Goal: Task Accomplishment & Management: Use online tool/utility

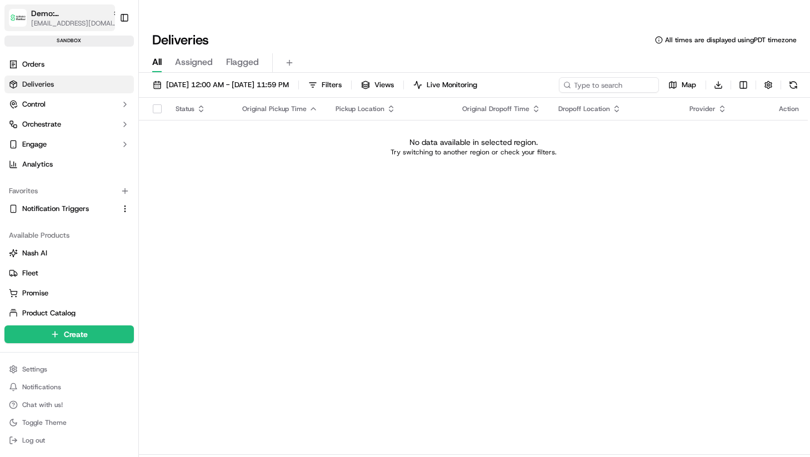
click at [72, 6] on button "Demo: Saudi zeid@usenash.com" at bounding box center [59, 17] width 111 height 27
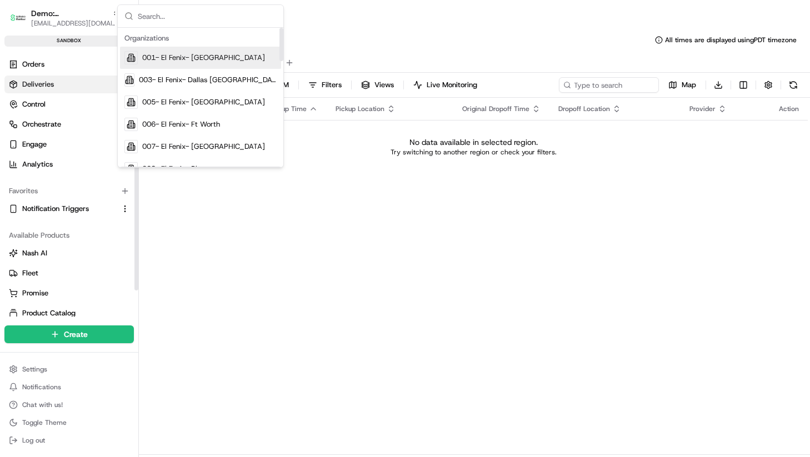
click at [179, 21] on input "text" at bounding box center [207, 16] width 139 height 22
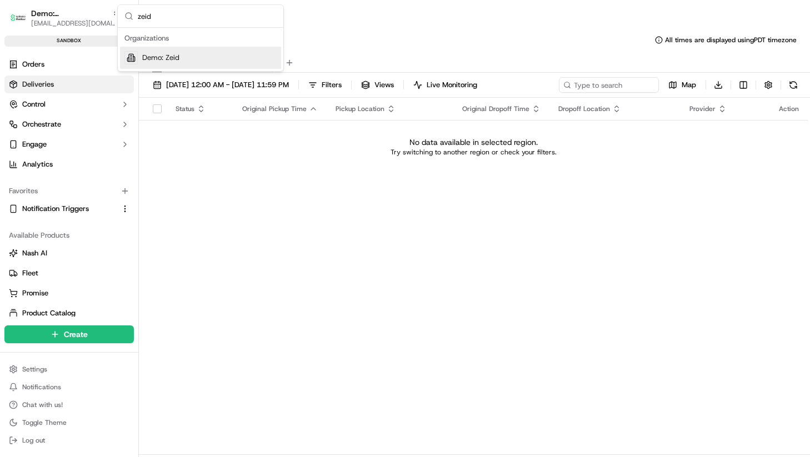
type input "zeid"
click at [190, 66] on div "Demo: Zeid" at bounding box center [200, 58] width 161 height 22
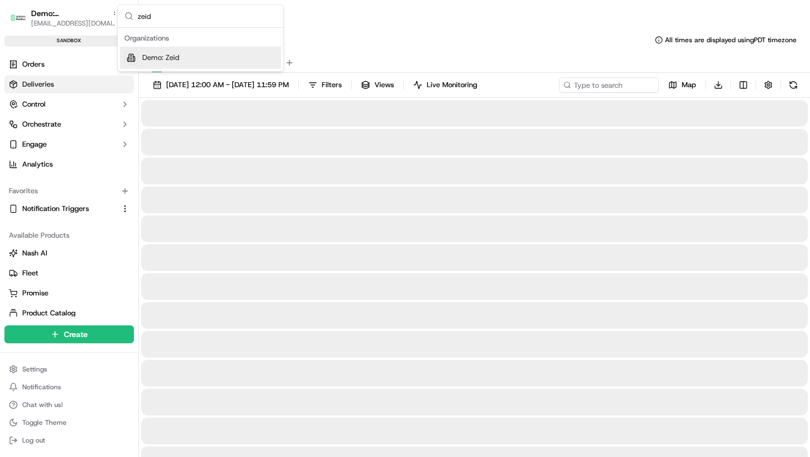
click at [192, 80] on span "09/16/2025 12:00 AM - 09/16/2025 11:59 PM" at bounding box center [227, 85] width 123 height 10
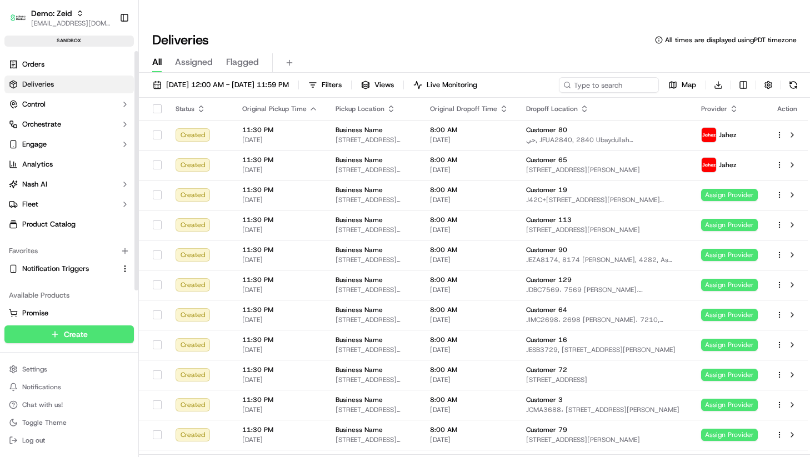
click at [68, 91] on link "Deliveries" at bounding box center [69, 85] width 130 height 18
click at [57, 101] on button "Control" at bounding box center [69, 105] width 130 height 18
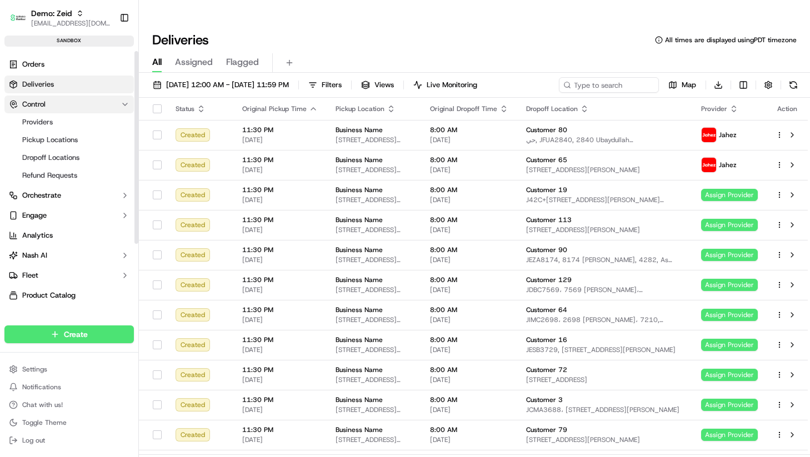
click at [51, 104] on button "Control" at bounding box center [69, 105] width 130 height 18
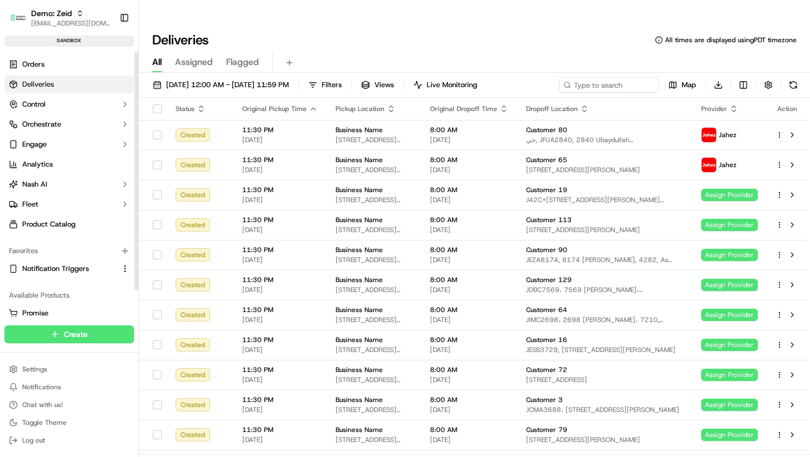
click at [51, 93] on ul "Orders Deliveries Control Orchestrate Engage Analytics Nash AI Fleet Product Ca…" at bounding box center [69, 145] width 130 height 178
click at [52, 123] on span "Orchestrate" at bounding box center [41, 124] width 39 height 10
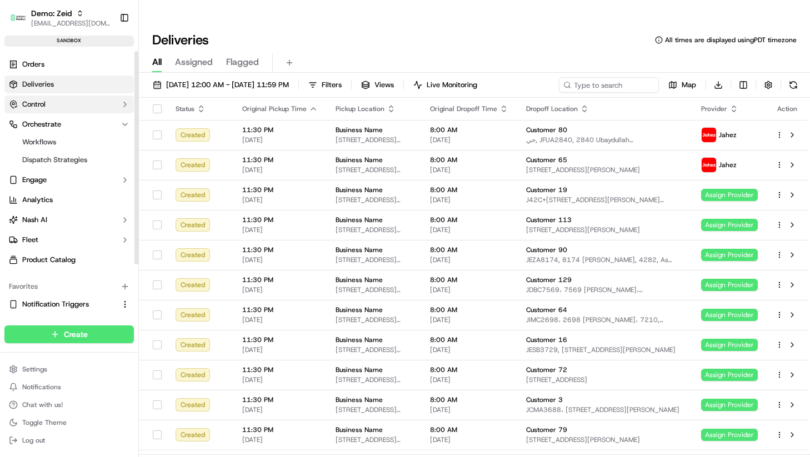
click at [52, 103] on button "Control" at bounding box center [69, 105] width 130 height 18
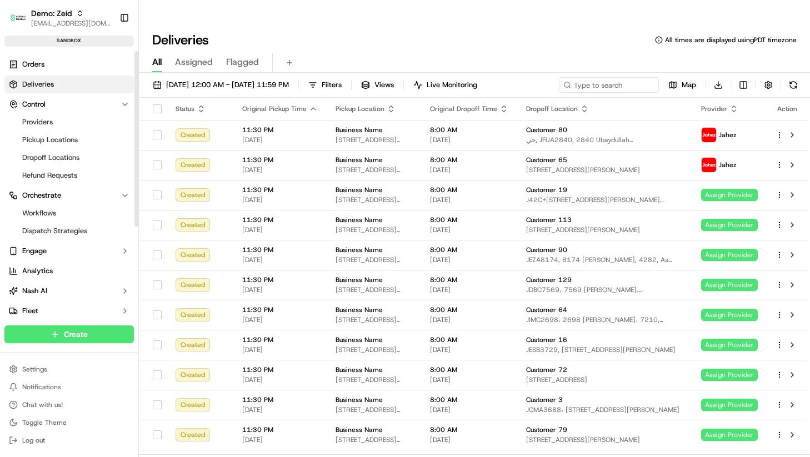
click at [54, 130] on ul "Providers Pickup Locations Dropoff Locations Refund Requests" at bounding box center [70, 148] width 114 height 71
click at [54, 123] on link "Providers" at bounding box center [69, 122] width 103 height 16
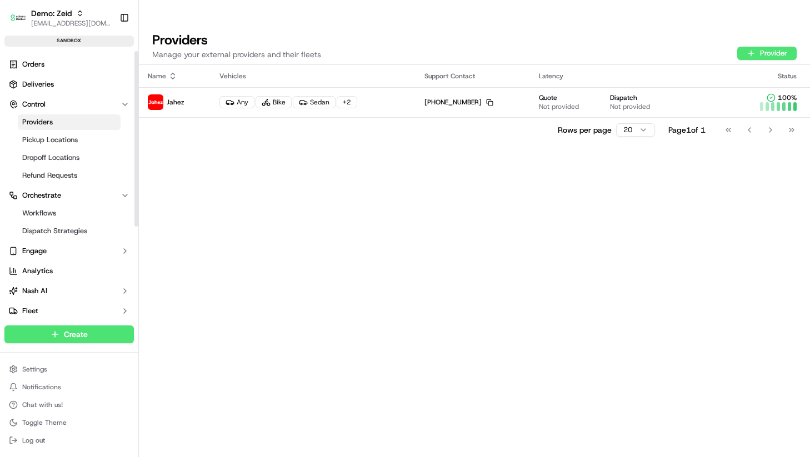
click at [322, 132] on div "Name Vehicles Support Contact Latency Status Jahez Any Bike Sedan + 2 +1 234 56…" at bounding box center [474, 272] width 671 height 415
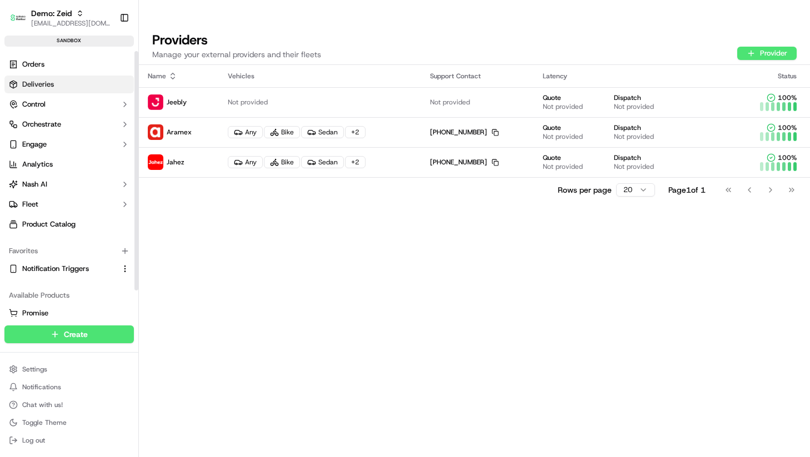
click at [49, 86] on span "Deliveries" at bounding box center [38, 84] width 32 height 10
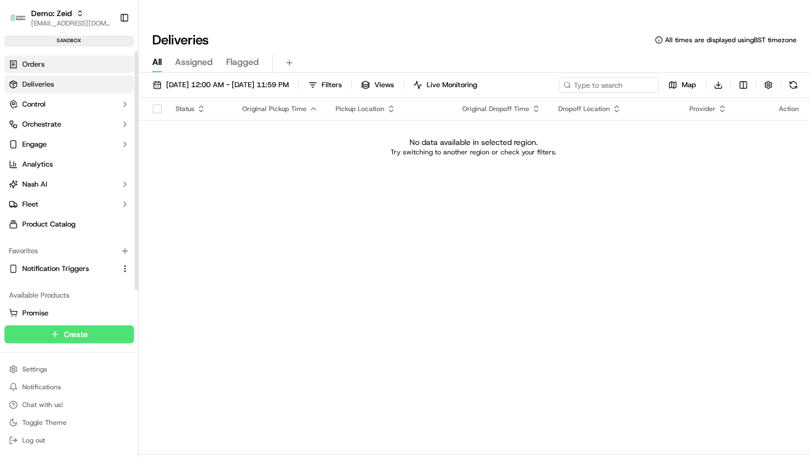
click at [56, 69] on link "Orders" at bounding box center [69, 65] width 130 height 18
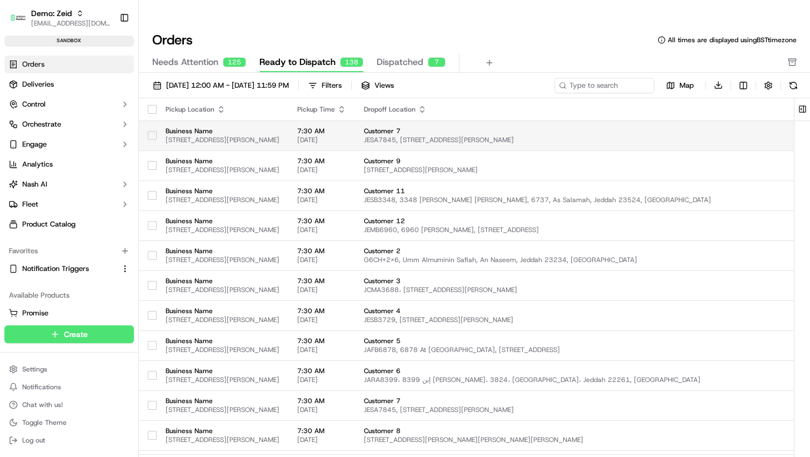
click at [207, 122] on td "Business Name [STREET_ADDRESS][PERSON_NAME]" at bounding box center [223, 136] width 132 height 30
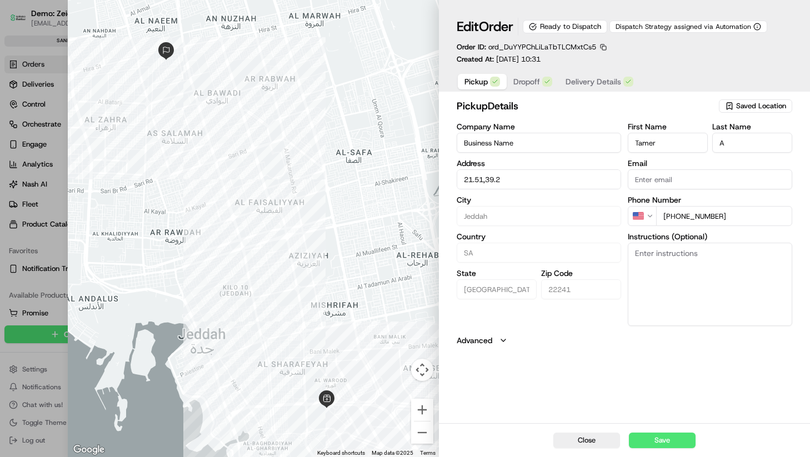
click at [556, 80] on button "Dropoff" at bounding box center [533, 82] width 52 height 16
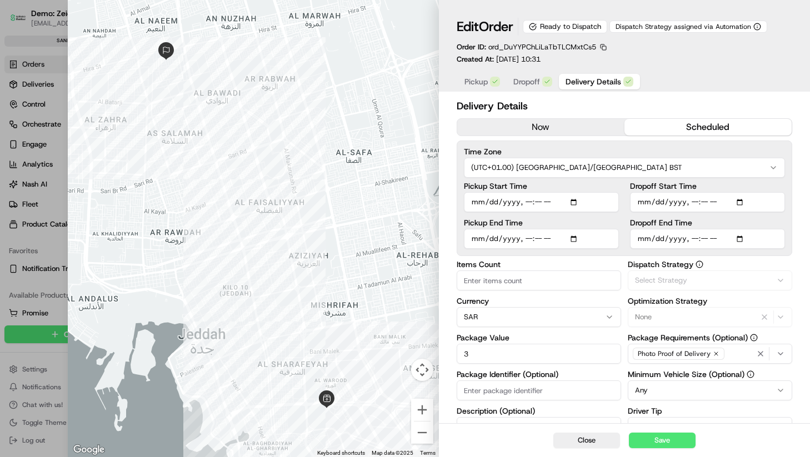
click at [590, 81] on span "Delivery Details" at bounding box center [594, 81] width 56 height 11
type input "1"
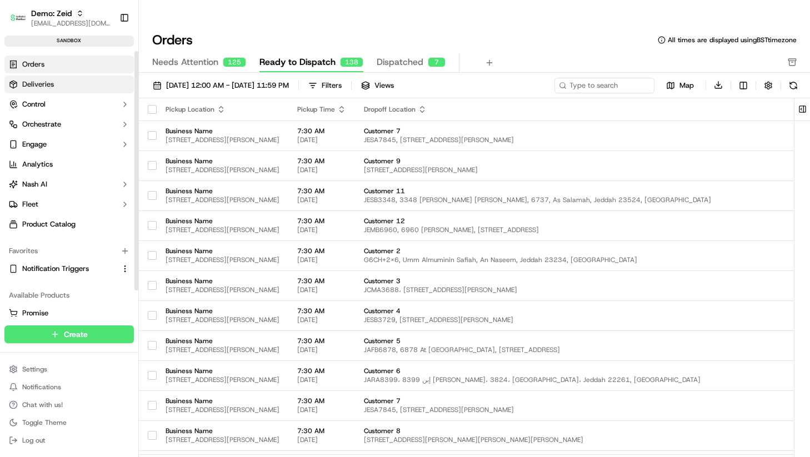
click at [33, 91] on link "Deliveries" at bounding box center [69, 85] width 130 height 18
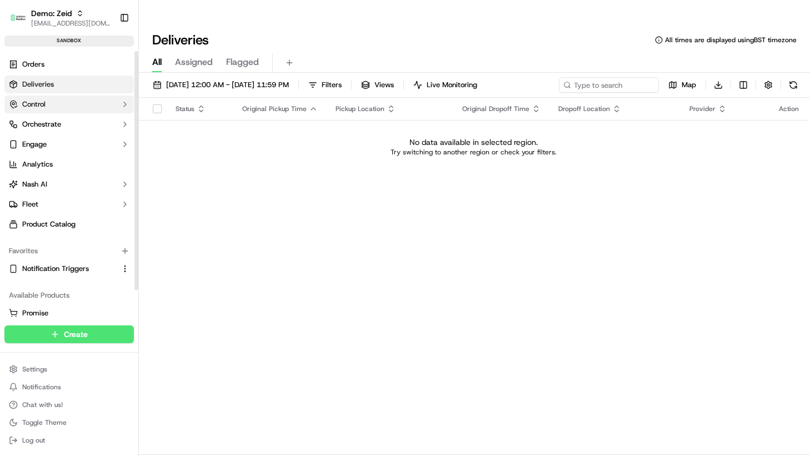
click at [33, 104] on span "Control" at bounding box center [33, 104] width 23 height 10
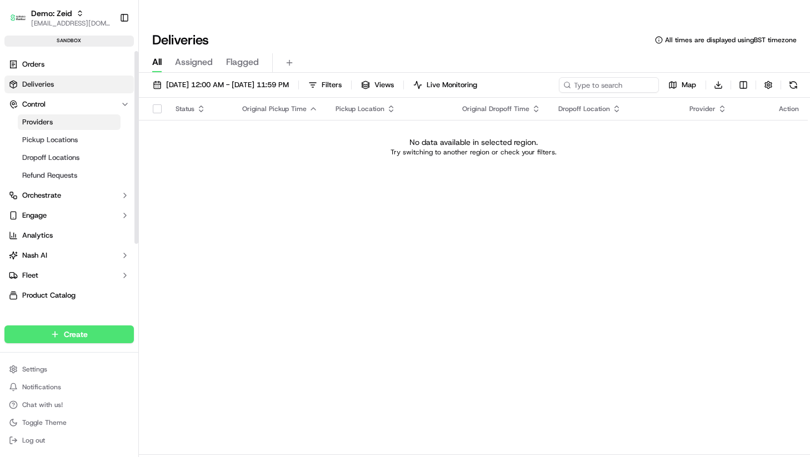
click at [49, 134] on link "Pickup Locations" at bounding box center [69, 140] width 103 height 16
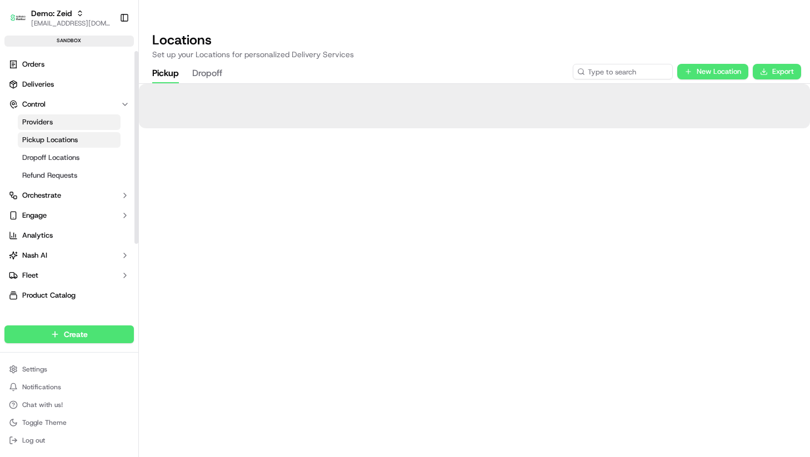
click at [49, 125] on span "Providers" at bounding box center [37, 122] width 31 height 10
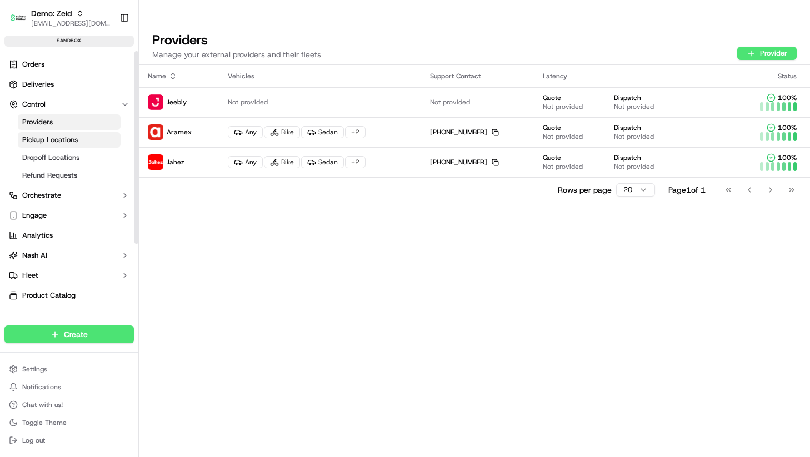
click at [57, 145] on link "Pickup Locations" at bounding box center [69, 140] width 103 height 16
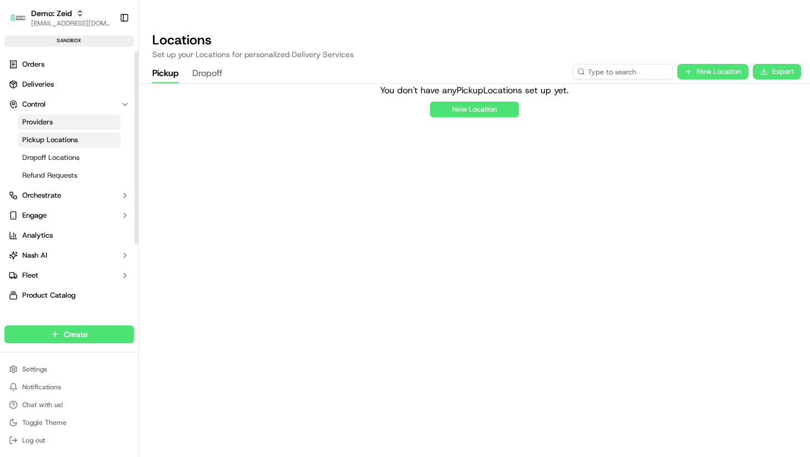
click at [56, 119] on link "Providers" at bounding box center [69, 122] width 103 height 16
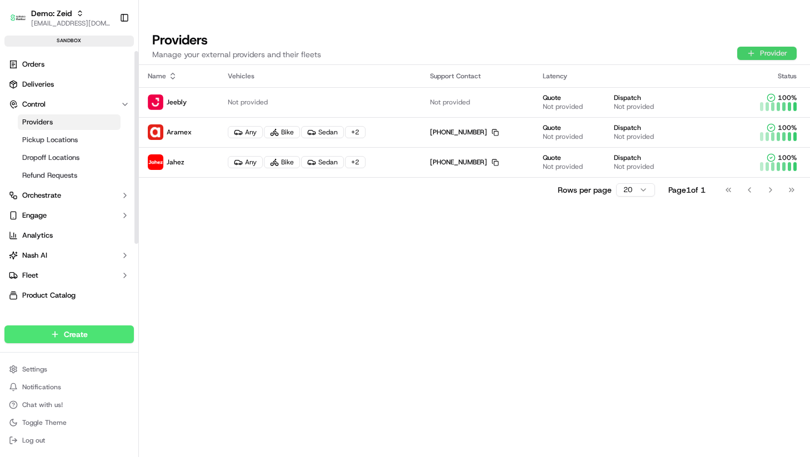
click at [759, 47] on button "Provider" at bounding box center [767, 53] width 59 height 13
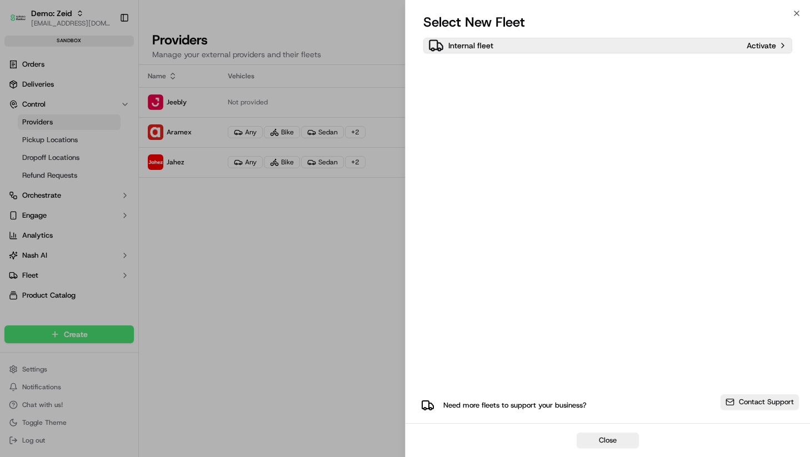
click at [585, 47] on div "Internal fleet" at bounding box center [586, 46] width 314 height 16
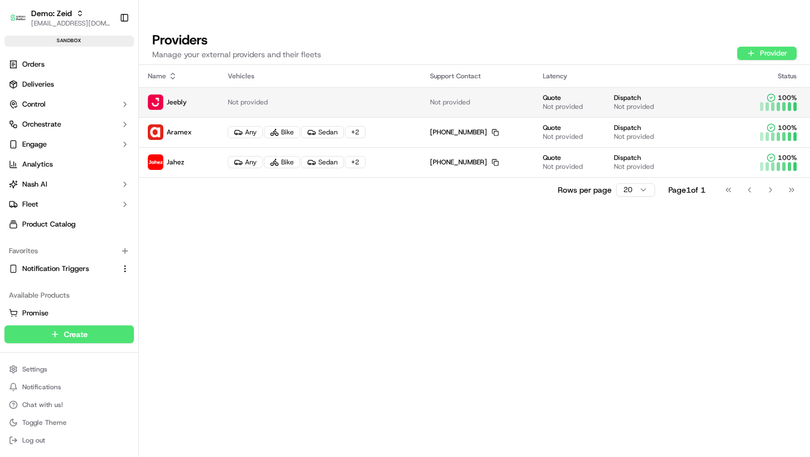
click at [246, 98] on span "Not provided" at bounding box center [248, 102] width 40 height 9
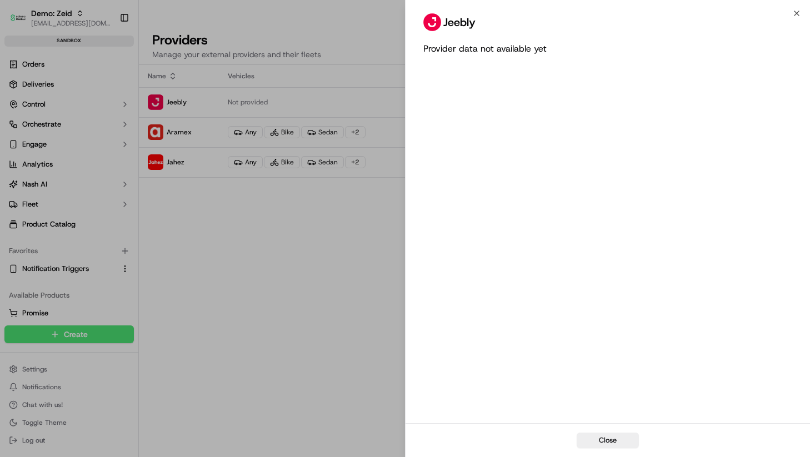
click at [559, 75] on div "Provider data not available yet" at bounding box center [608, 230] width 405 height 388
click at [633, 442] on button "Close" at bounding box center [608, 441] width 62 height 16
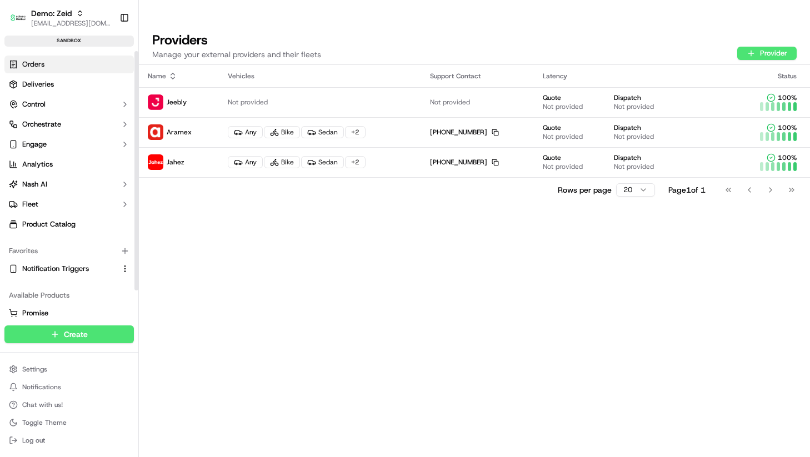
click at [27, 64] on span "Orders" at bounding box center [33, 64] width 22 height 10
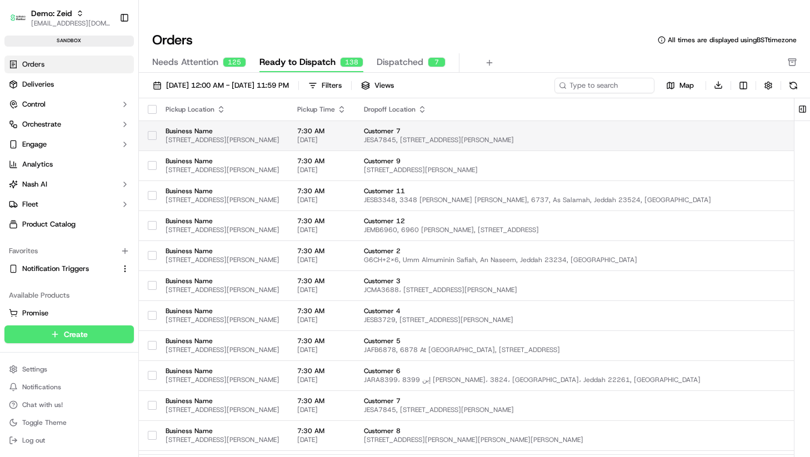
click at [155, 131] on button "button" at bounding box center [152, 135] width 9 height 9
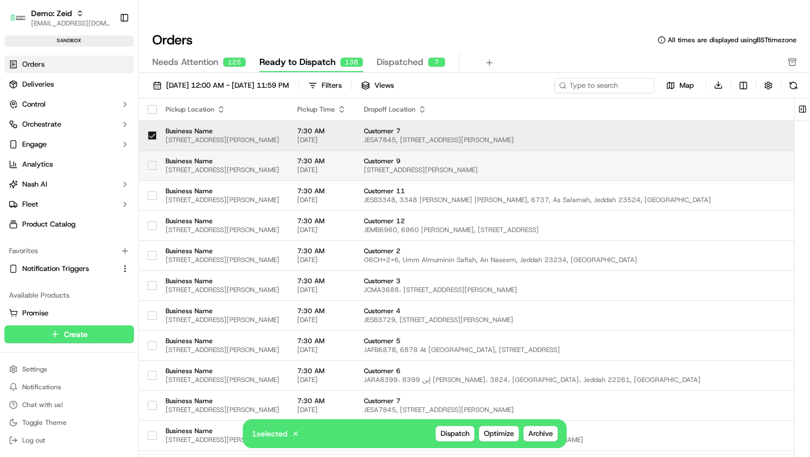
click at [156, 161] on button "button" at bounding box center [152, 165] width 9 height 9
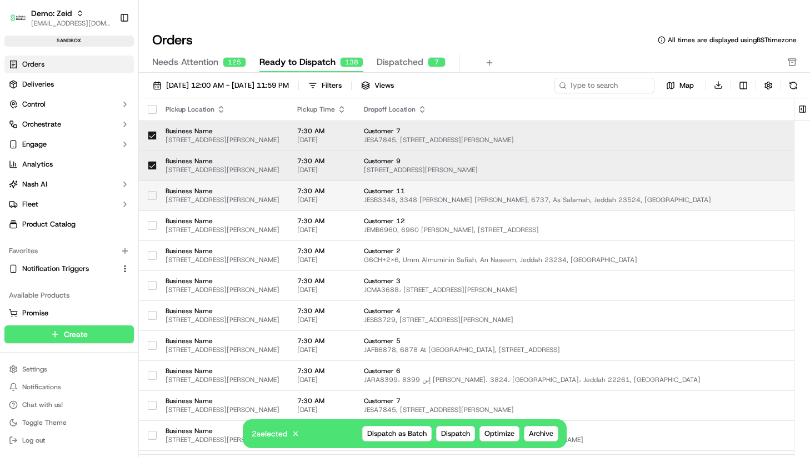
click at [152, 191] on button "button" at bounding box center [152, 195] width 9 height 9
click at [446, 436] on span "Dispatch" at bounding box center [455, 434] width 29 height 10
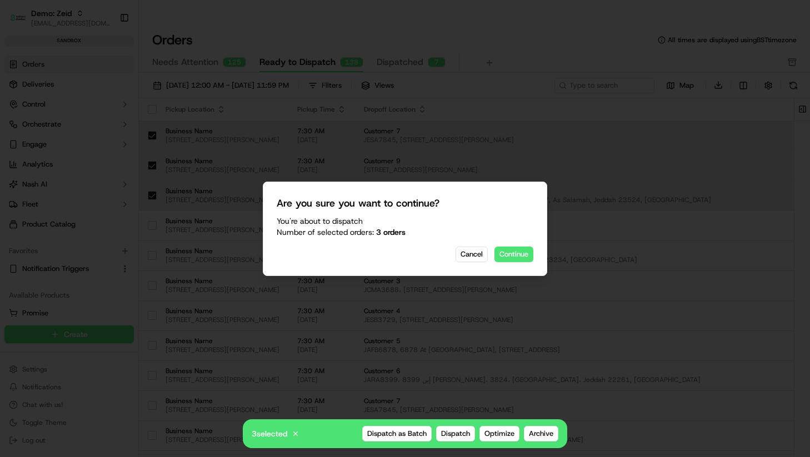
drag, startPoint x: 522, startPoint y: 257, endPoint x: 481, endPoint y: 300, distance: 59.8
click at [526, 345] on body "Demo: Zeid zeid@usenash.com Toggle Sidebar sandbox Orders Deliveries Control Or…" at bounding box center [405, 228] width 810 height 457
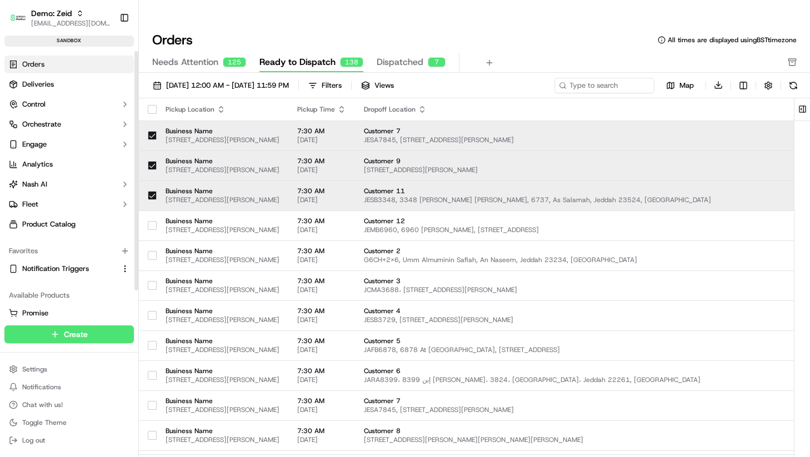
click at [151, 105] on button "button" at bounding box center [152, 109] width 9 height 9
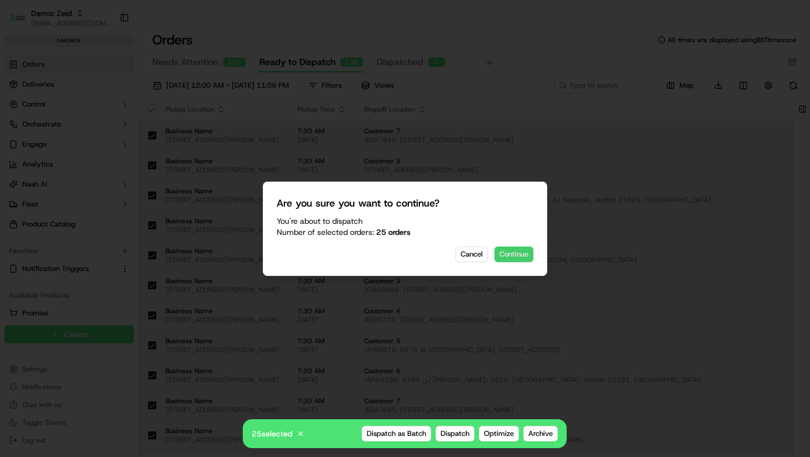
click at [506, 253] on button "Continue" at bounding box center [514, 255] width 39 height 16
